Goal: Information Seeking & Learning: Learn about a topic

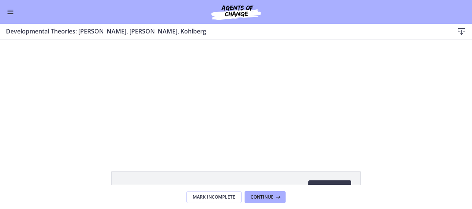
scroll to position [55, 0]
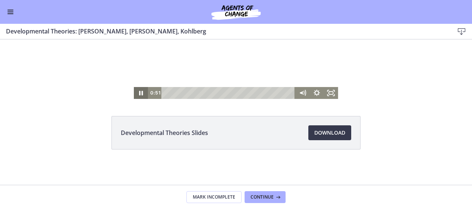
click at [140, 92] on icon "Pause" at bounding box center [141, 93] width 14 height 12
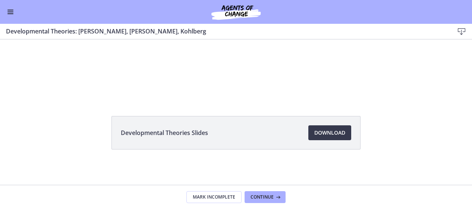
click at [10, 13] on span "Enable menu" at bounding box center [10, 13] width 6 height 1
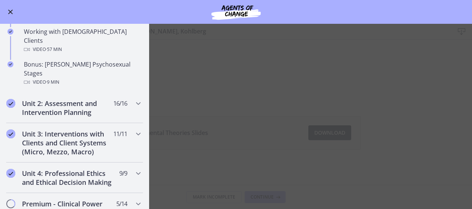
scroll to position [514, 0]
click at [104, 99] on h2 "Unit 2: Assessment and Intervention Planning" at bounding box center [67, 108] width 91 height 18
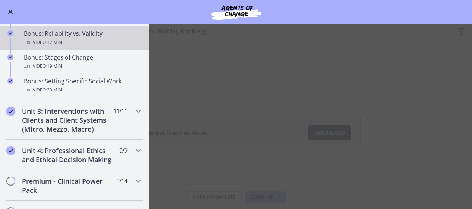
scroll to position [635, 0]
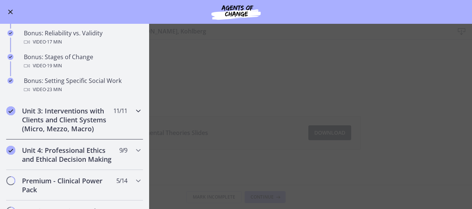
click at [97, 122] on h2 "Unit 3: Interventions with Clients and Client Systems (Micro, Mezzo, Macro)" at bounding box center [67, 120] width 91 height 27
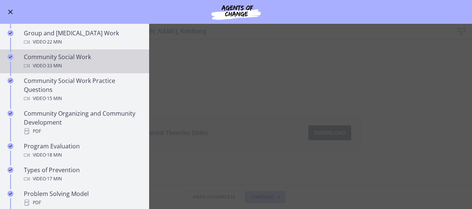
scroll to position [330, 0]
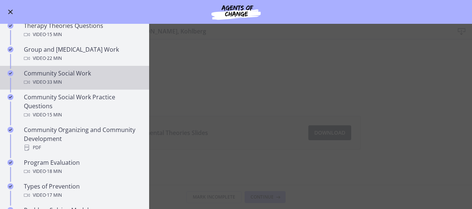
click at [78, 78] on div "Video · 33 min" at bounding box center [82, 82] width 116 height 9
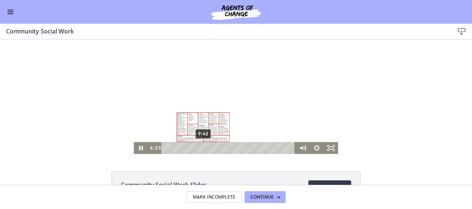
click at [200, 149] on div "9:42" at bounding box center [230, 148] width 126 height 12
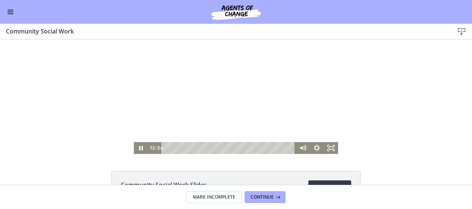
click at [9, 14] on span "Enable menu" at bounding box center [10, 13] width 6 height 1
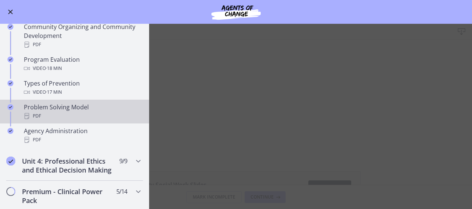
scroll to position [434, 0]
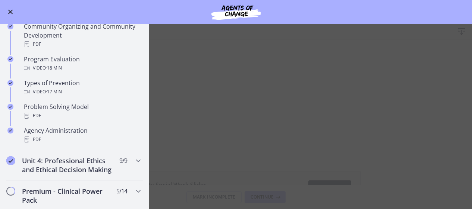
click at [198, 170] on main "Community Social Work Download Enable fullscreen Community Social Work Slides 1…" at bounding box center [236, 117] width 472 height 186
click at [6, 9] on button "Enable menu" at bounding box center [10, 11] width 9 height 9
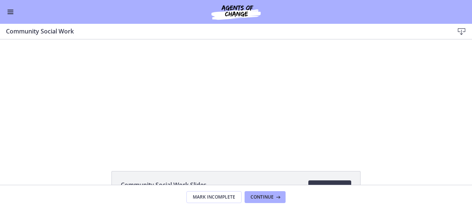
click at [13, 12] on span "Enable menu" at bounding box center [10, 12] width 6 height 1
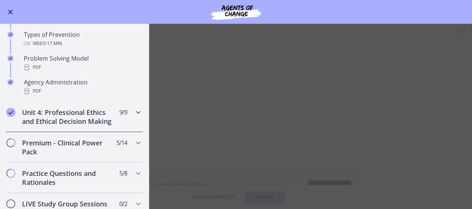
scroll to position [488, 0]
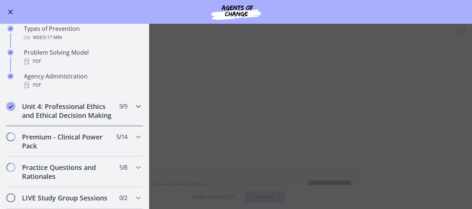
click at [113, 123] on div "Unit 4: Professional Ethics and Ethical Decision Making 9 / 9 Completed" at bounding box center [74, 111] width 137 height 31
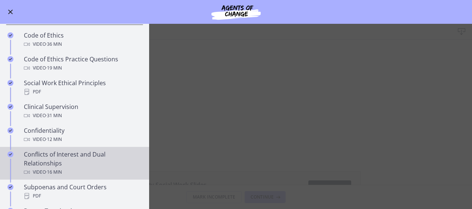
scroll to position [303, 0]
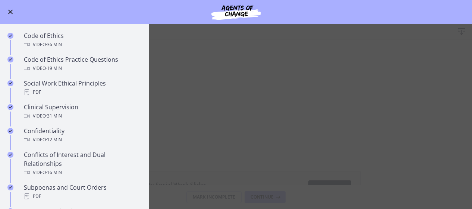
click at [14, 15] on button "Enable menu" at bounding box center [10, 11] width 9 height 9
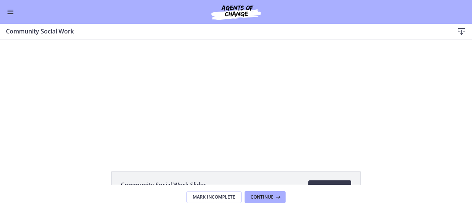
click at [7, 10] on button "Enable menu" at bounding box center [10, 11] width 9 height 9
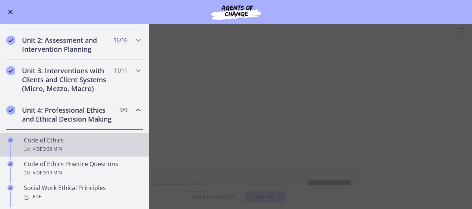
scroll to position [195, 0]
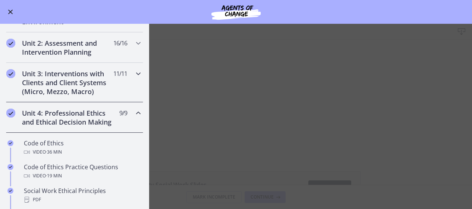
click at [83, 91] on h2 "Unit 3: Interventions with Clients and Client Systems (Micro, Mezzo, Macro)" at bounding box center [67, 82] width 91 height 27
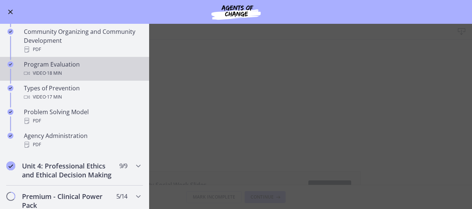
scroll to position [433, 0]
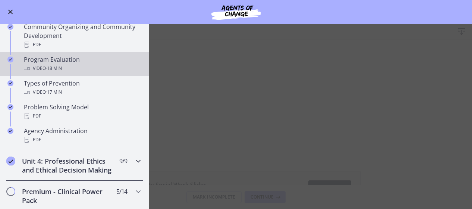
click at [100, 159] on h2 "Unit 4: Professional Ethics and Ethical Decision Making" at bounding box center [67, 166] width 91 height 18
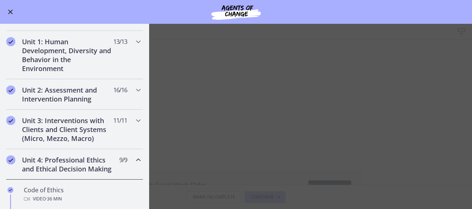
scroll to position [148, 0]
click at [128, 132] on div "Unit 3: Interventions with Clients and Client Systems (Micro, Mezzo, Macro) 11 …" at bounding box center [74, 129] width 137 height 39
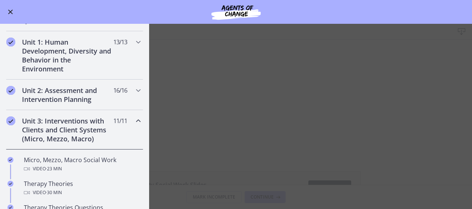
click at [12, 11] on button "Enable menu" at bounding box center [10, 11] width 9 height 9
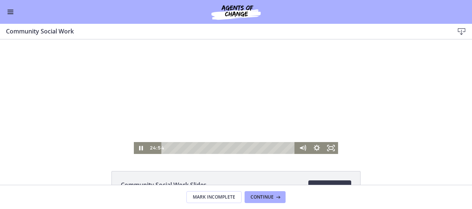
click at [215, 107] on div at bounding box center [236, 96] width 204 height 115
click at [140, 148] on icon "Pause" at bounding box center [140, 148] width 17 height 14
click at [140, 148] on icon "Play Video" at bounding box center [141, 148] width 14 height 12
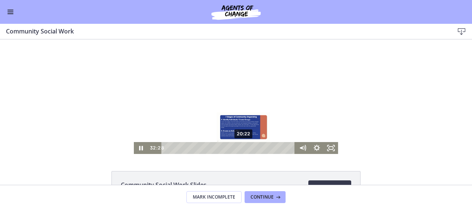
scroll to position [55, 0]
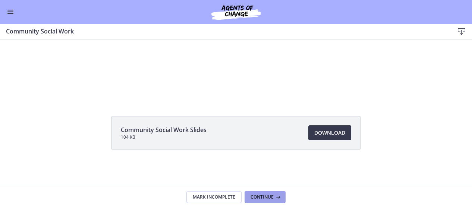
click at [257, 199] on span "Continue" at bounding box center [261, 197] width 23 height 6
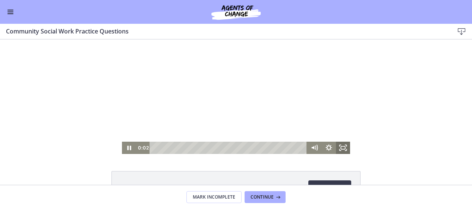
click at [339, 151] on icon "Fullscreen" at bounding box center [339, 149] width 1 height 1
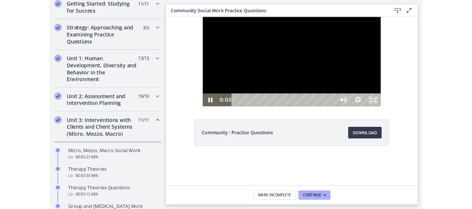
scroll to position [150, 0]
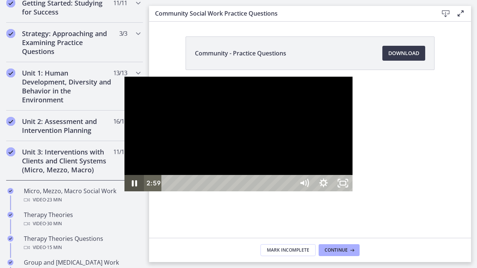
click at [132, 187] on icon "Pause" at bounding box center [134, 183] width 5 height 6
click at [125, 191] on icon "Play Video" at bounding box center [134, 183] width 19 height 16
click at [124, 191] on icon "Pause" at bounding box center [133, 183] width 19 height 16
click at [125, 191] on icon "Play Video" at bounding box center [134, 183] width 19 height 16
click at [124, 191] on icon "Pause" at bounding box center [133, 183] width 19 height 16
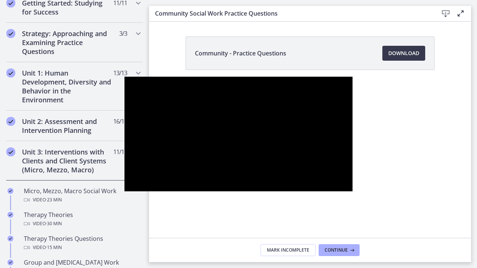
click at [340, 191] on div at bounding box center [238, 134] width 228 height 115
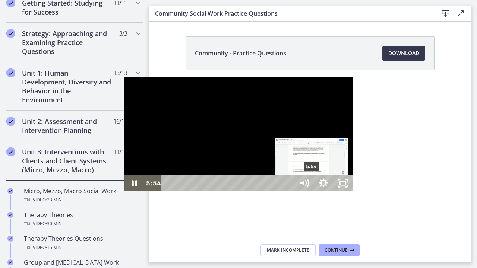
click at [188, 191] on div "5:54" at bounding box center [228, 183] width 121 height 16
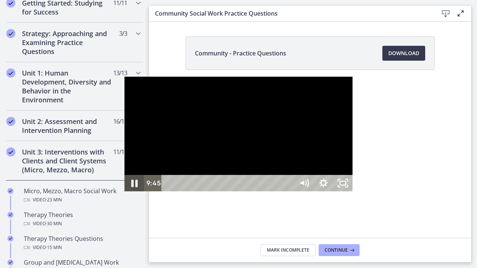
click at [123, 193] on icon "Pause" at bounding box center [134, 184] width 23 height 20
click at [123, 193] on icon "Play Video" at bounding box center [134, 184] width 23 height 20
click at [289, 191] on div "12:56" at bounding box center [228, 183] width 121 height 16
click at [123, 193] on icon "Pause" at bounding box center [134, 184] width 23 height 20
click at [123, 193] on icon "Play Video" at bounding box center [134, 184] width 23 height 20
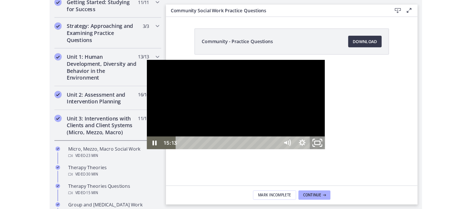
click at [404, 193] on icon "Unfullscreen" at bounding box center [392, 184] width 23 height 20
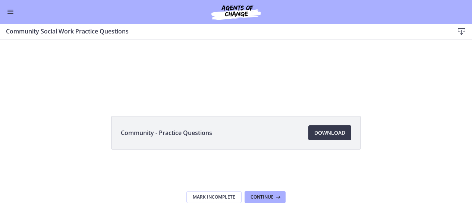
scroll to position [0, 0]
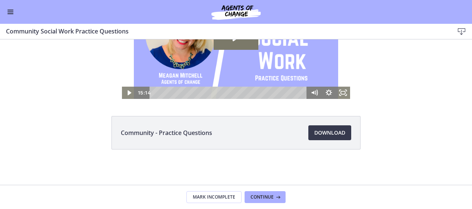
click at [10, 8] on button "Enable menu" at bounding box center [10, 11] width 9 height 9
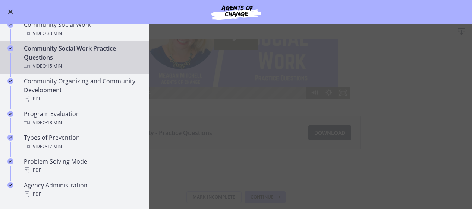
scroll to position [379, 0]
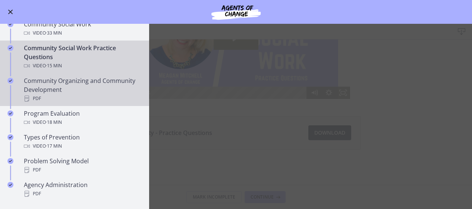
click at [70, 88] on div "Community Organizing and Community Development PDF" at bounding box center [82, 89] width 116 height 27
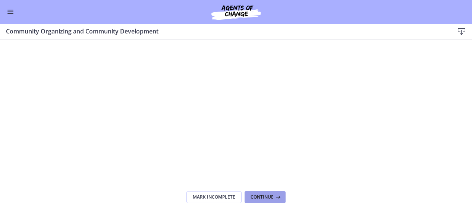
click at [263, 199] on span "Continue" at bounding box center [261, 197] width 23 height 6
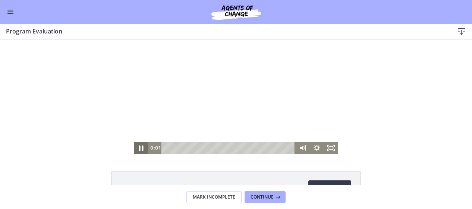
click at [139, 147] on icon "Pause" at bounding box center [141, 149] width 4 height 6
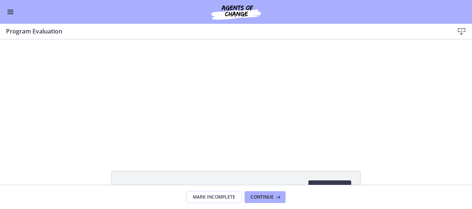
click at [9, 13] on span "Enable menu" at bounding box center [10, 13] width 6 height 1
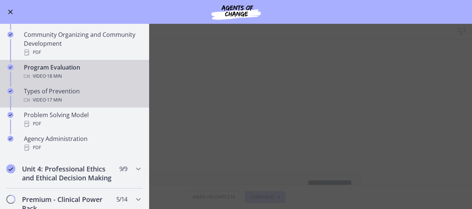
scroll to position [437, 0]
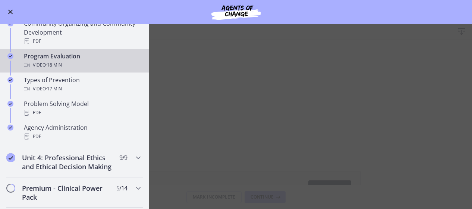
click at [11, 10] on span "Enable menu" at bounding box center [10, 12] width 5 height 5
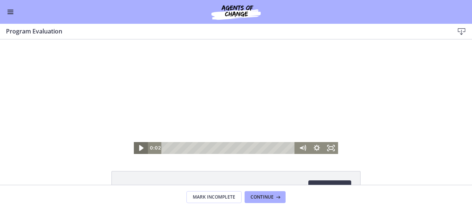
click at [141, 146] on icon "Play Video" at bounding box center [141, 148] width 17 height 14
click at [136, 149] on icon "Pause" at bounding box center [141, 148] width 14 height 12
click at [136, 149] on icon "Play Video" at bounding box center [141, 148] width 17 height 14
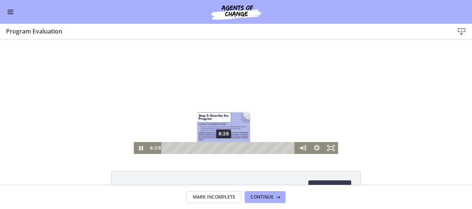
click at [221, 146] on div "8:28" at bounding box center [230, 148] width 126 height 12
click at [229, 147] on div "9:34" at bounding box center [230, 148] width 126 height 12
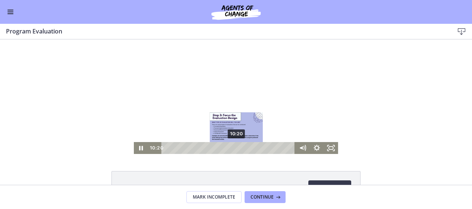
click at [234, 147] on div "10:20" at bounding box center [230, 148] width 126 height 12
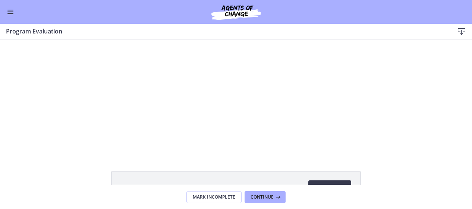
scroll to position [437, 0]
click at [276, 196] on icon at bounding box center [276, 197] width 7 height 6
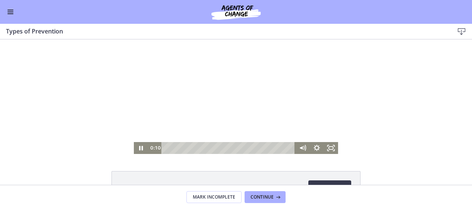
click at [167, 147] on div "Playbar" at bounding box center [230, 148] width 126 height 12
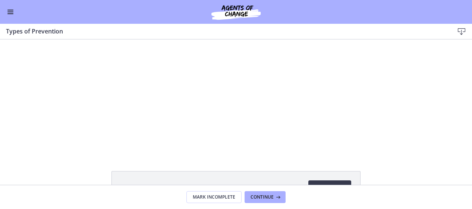
click at [9, 11] on button "Enable menu" at bounding box center [10, 11] width 9 height 9
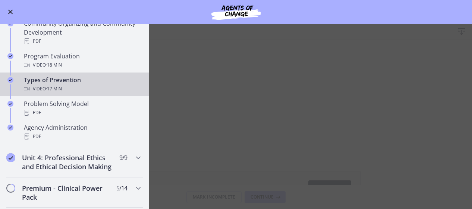
click at [13, 10] on button "Enable menu" at bounding box center [10, 11] width 9 height 9
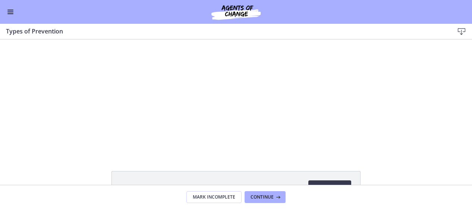
click at [13, 15] on button "Enable menu" at bounding box center [10, 11] width 9 height 9
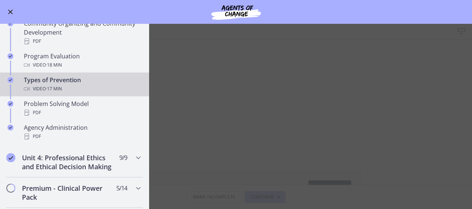
click at [7, 12] on span "Enable menu" at bounding box center [10, 12] width 6 height 1
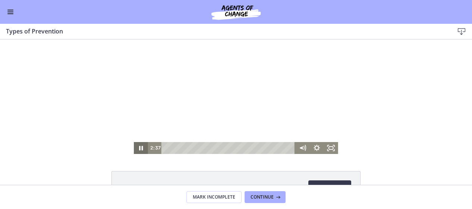
click at [141, 144] on icon "Pause" at bounding box center [141, 148] width 14 height 12
click at [141, 144] on icon "Play Video" at bounding box center [141, 148] width 17 height 14
click at [141, 144] on icon "Pause" at bounding box center [141, 148] width 14 height 12
click at [141, 144] on icon "Play Video" at bounding box center [141, 148] width 14 height 12
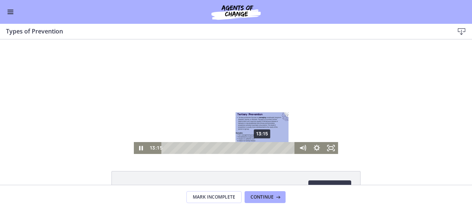
click at [260, 149] on div "13:15" at bounding box center [230, 148] width 126 height 12
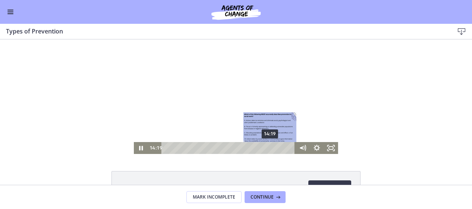
click at [268, 148] on div "14:19" at bounding box center [230, 148] width 126 height 12
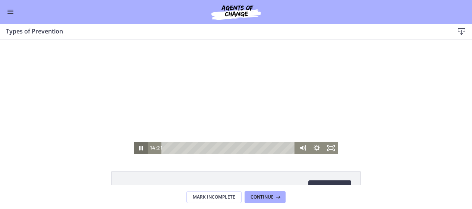
click at [136, 154] on icon "Pause" at bounding box center [141, 148] width 14 height 12
click at [190, 112] on div at bounding box center [236, 96] width 204 height 115
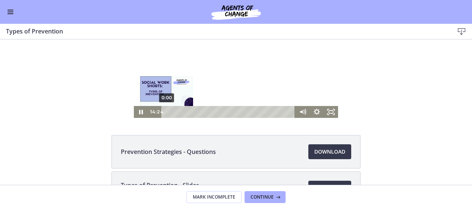
scroll to position [38, 0]
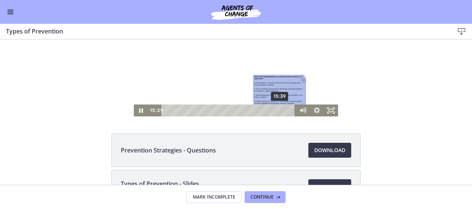
click at [278, 112] on div "15:39" at bounding box center [230, 111] width 126 height 12
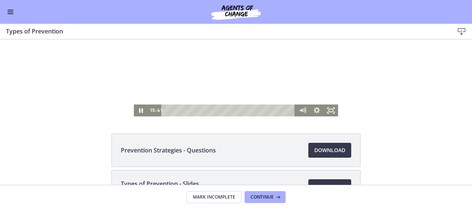
scroll to position [0, 0]
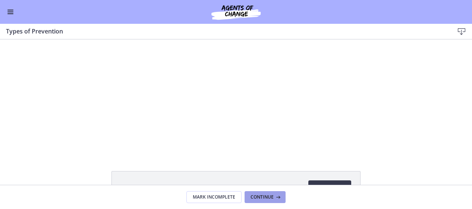
click at [269, 199] on span "Continue" at bounding box center [261, 197] width 23 height 6
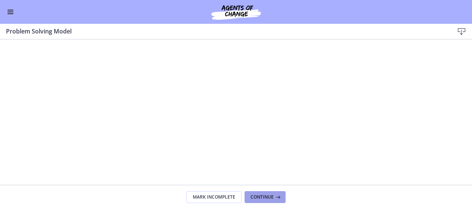
click at [262, 195] on span "Continue" at bounding box center [261, 197] width 23 height 6
click at [256, 199] on span "Continue" at bounding box center [261, 197] width 23 height 6
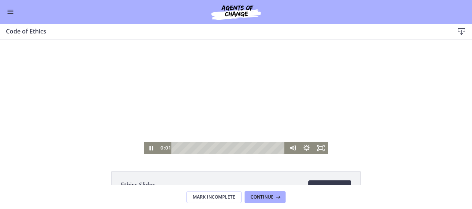
click at [176, 149] on div "Playbar" at bounding box center [228, 148] width 105 height 12
click at [146, 149] on icon "Pause" at bounding box center [151, 148] width 14 height 12
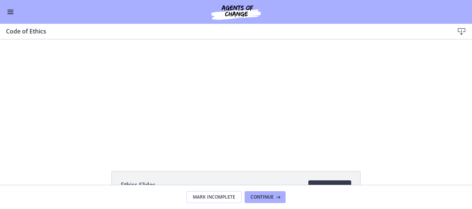
click at [7, 12] on span "Enable menu" at bounding box center [10, 12] width 6 height 1
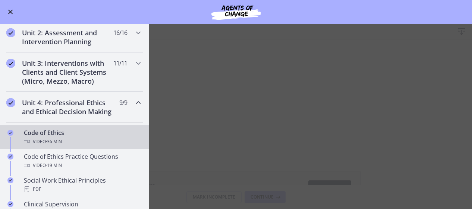
scroll to position [199, 0]
